Goal: Transaction & Acquisition: Purchase product/service

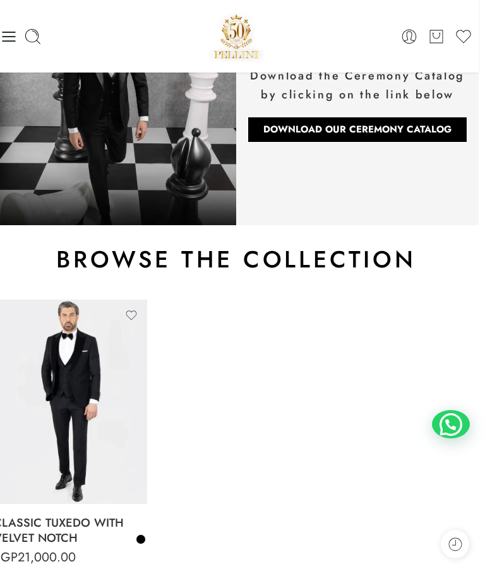
scroll to position [0, 6]
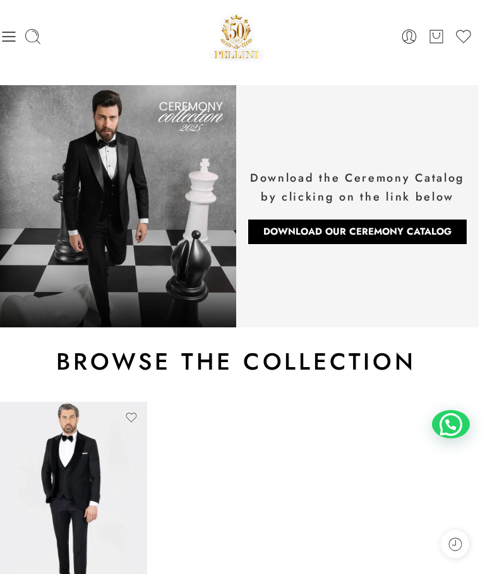
click at [152, 204] on img at bounding box center [115, 206] width 242 height 242
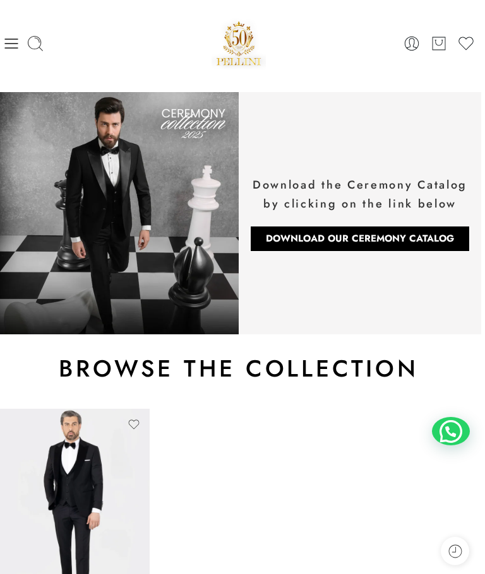
scroll to position [0, 0]
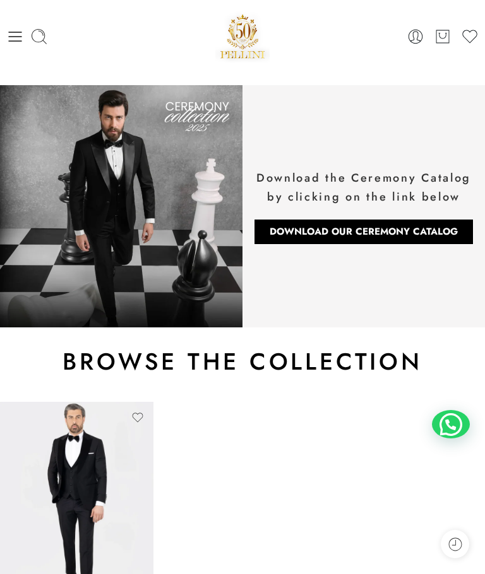
click at [21, 28] on icon at bounding box center [15, 37] width 18 height 18
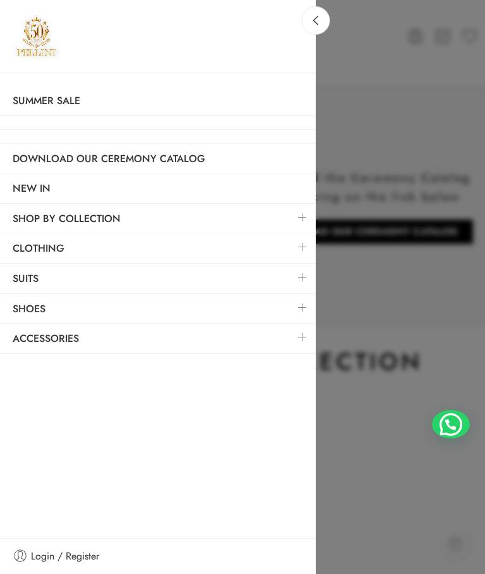
click at [309, 241] on link at bounding box center [302, 247] width 27 height 27
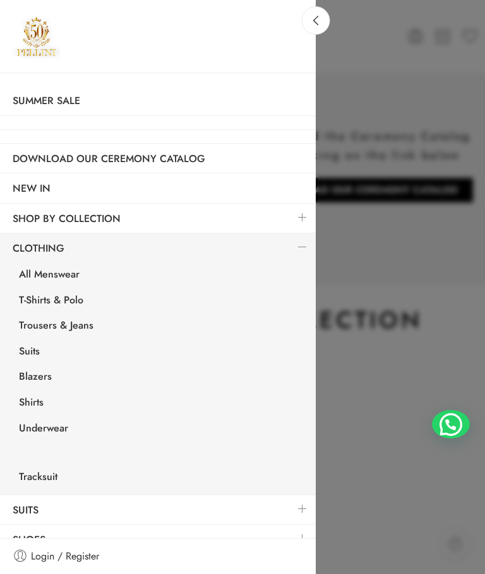
click at [90, 325] on link "Trousers & Jeans" at bounding box center [160, 327] width 309 height 26
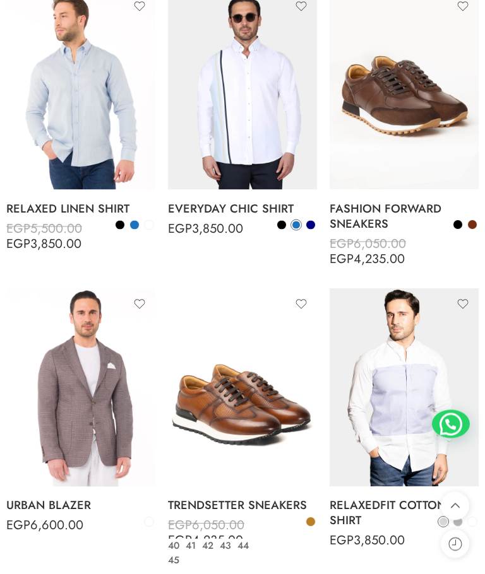
scroll to position [5440, 0]
click at [280, 294] on img at bounding box center [242, 387] width 149 height 199
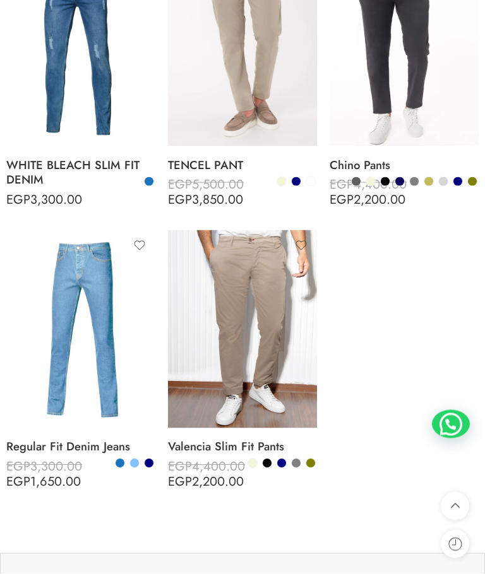
scroll to position [1478, 0]
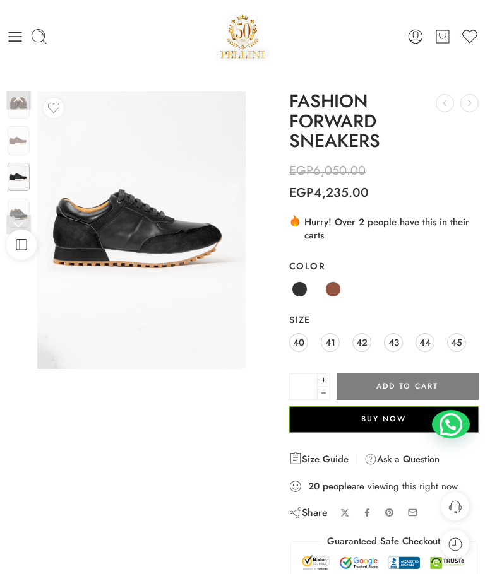
click at [19, 170] on img at bounding box center [19, 177] width 22 height 29
click at [17, 217] on link at bounding box center [18, 224] width 25 height 19
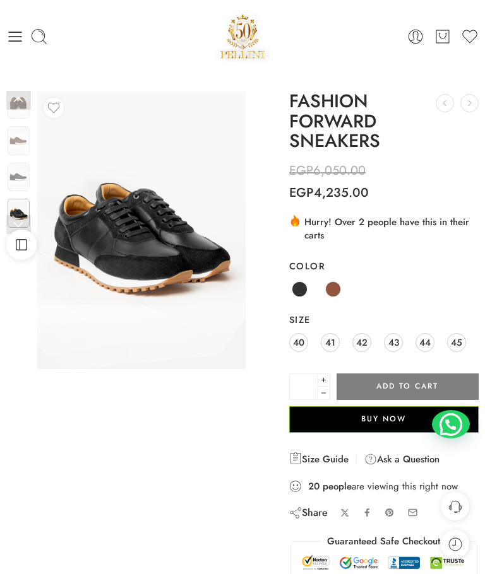
click at [15, 225] on link at bounding box center [18, 224] width 25 height 19
click at [16, 221] on link at bounding box center [18, 224] width 25 height 19
click at [15, 222] on link at bounding box center [18, 224] width 25 height 19
click at [16, 92] on link at bounding box center [18, 100] width 25 height 19
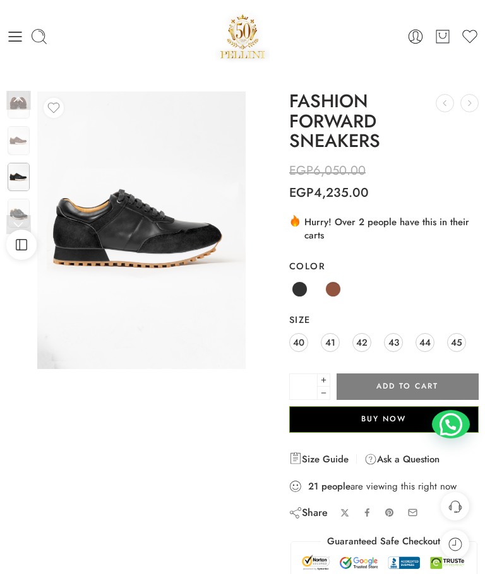
click at [18, 141] on img at bounding box center [19, 140] width 22 height 29
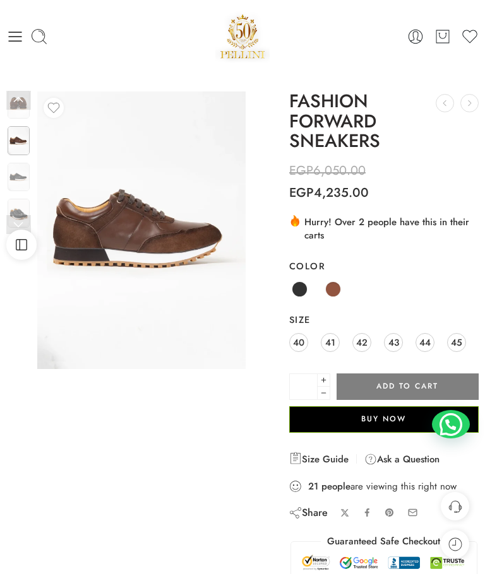
click at [20, 184] on img at bounding box center [19, 177] width 22 height 29
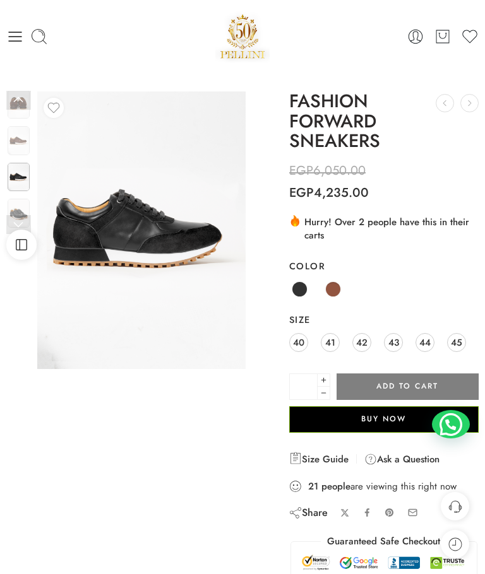
click at [16, 214] on img at bounding box center [19, 213] width 22 height 29
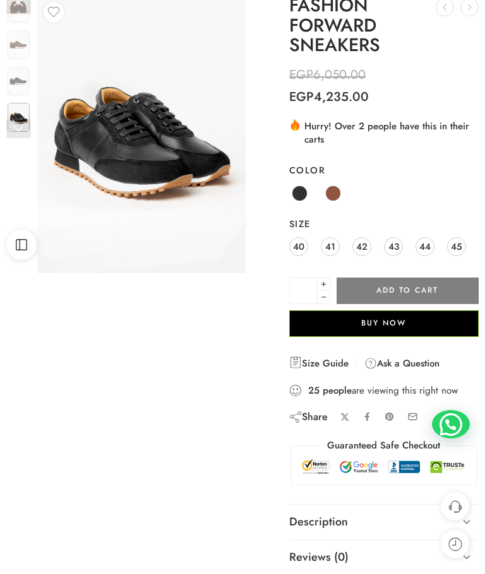
scroll to position [95, 0]
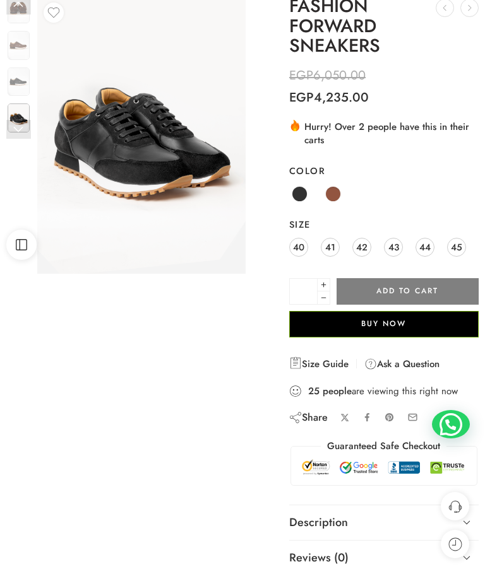
click at [357, 246] on span "42" at bounding box center [361, 247] width 11 height 17
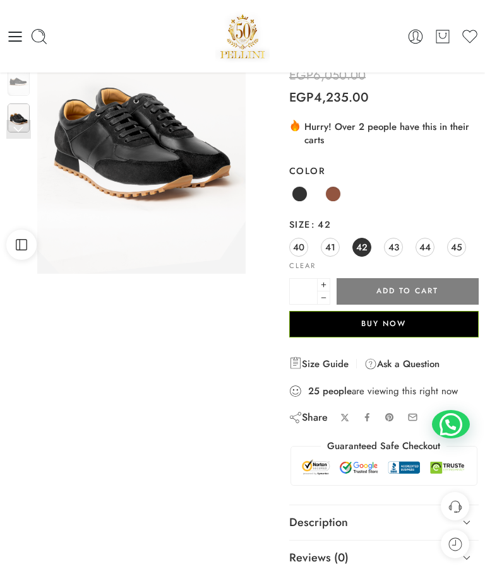
click at [335, 184] on link "Brown" at bounding box center [333, 194] width 21 height 21
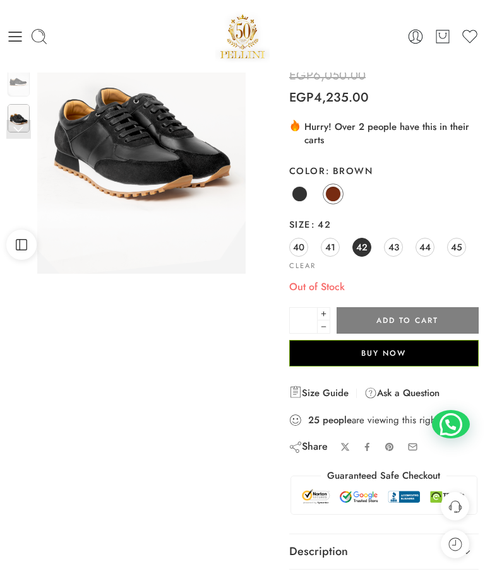
scroll to position [0, 0]
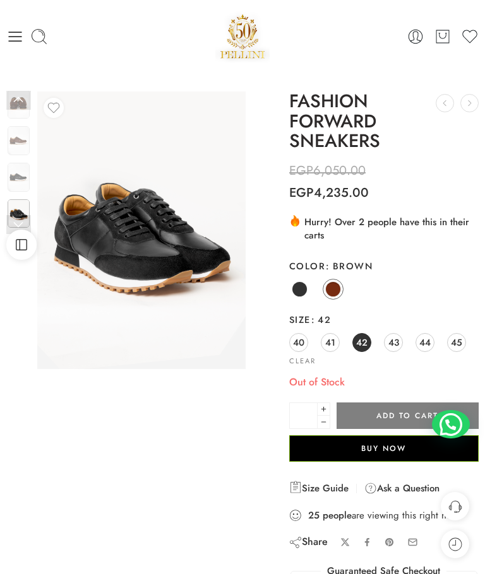
click at [25, 140] on img at bounding box center [19, 140] width 22 height 29
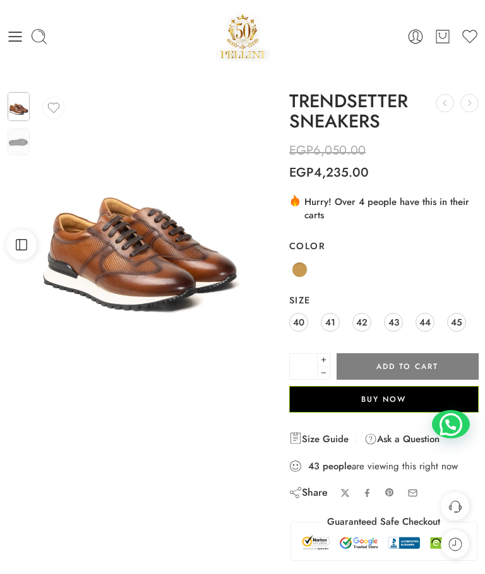
click at [18, 140] on img at bounding box center [19, 142] width 22 height 27
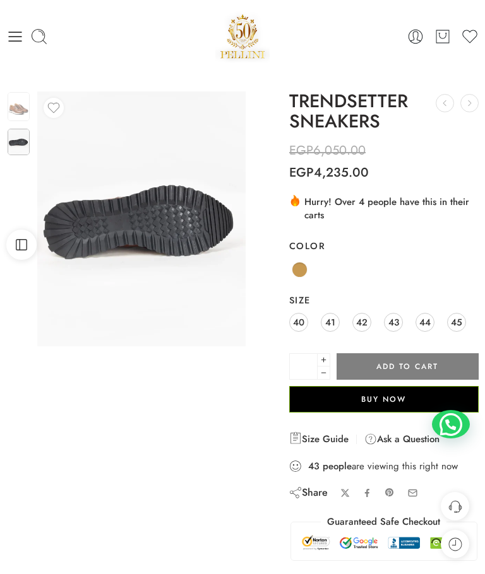
click at [23, 113] on img at bounding box center [19, 106] width 22 height 29
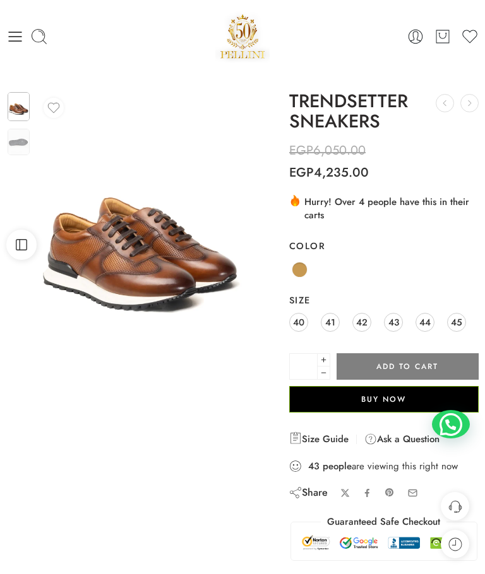
click at [122, 239] on img at bounding box center [141, 231] width 208 height 278
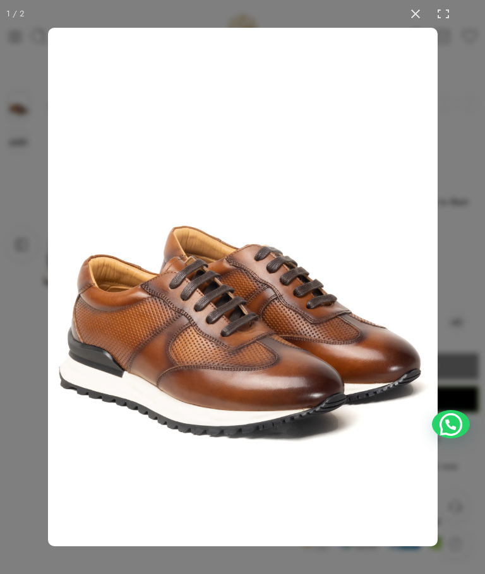
click at [23, 242] on div at bounding box center [242, 287] width 485 height 574
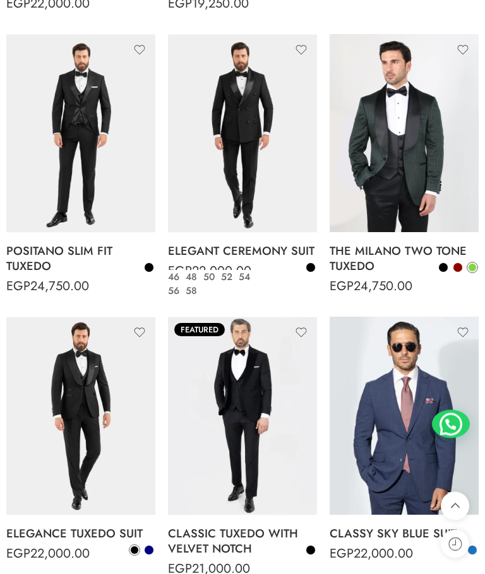
scroll to position [755, 0]
click at [295, 163] on img at bounding box center [242, 133] width 149 height 199
